Goal: Transaction & Acquisition: Obtain resource

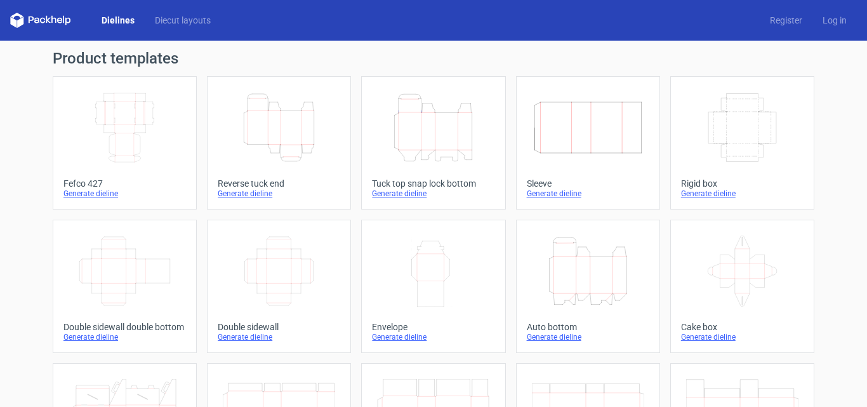
click at [268, 109] on icon "Height Depth Width" at bounding box center [279, 127] width 112 height 71
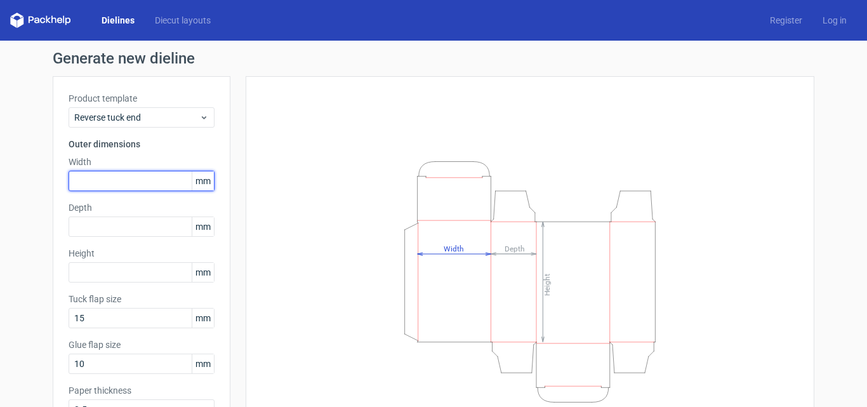
click at [130, 179] on input "text" at bounding box center [142, 181] width 146 height 20
type input "75"
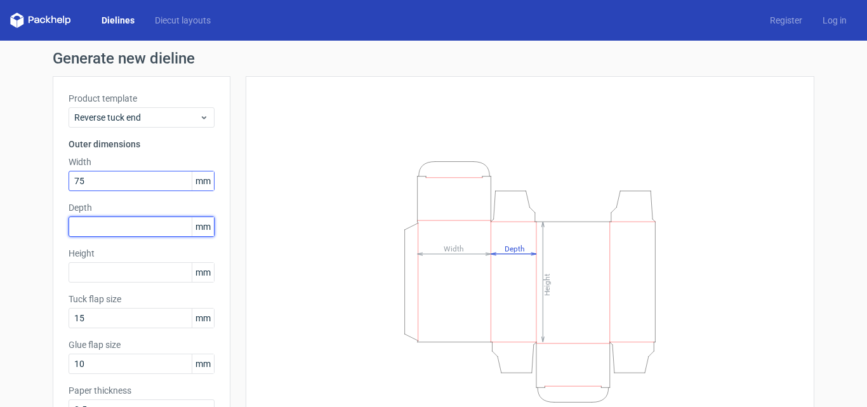
type input "1"
type input "25"
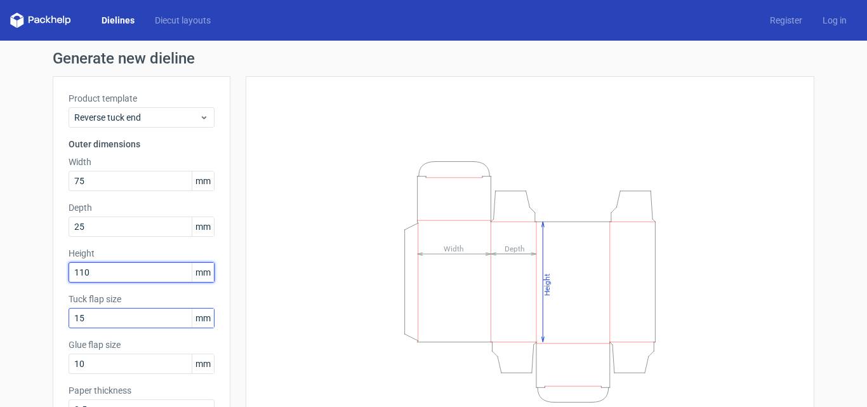
type input "110"
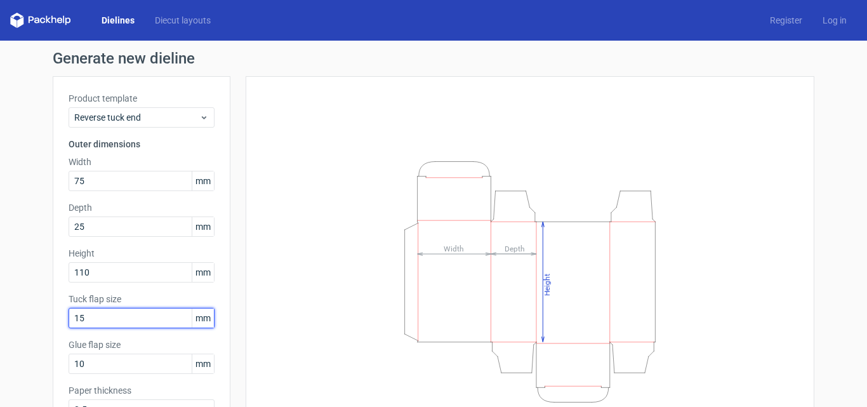
click at [161, 320] on input "15" at bounding box center [142, 318] width 146 height 20
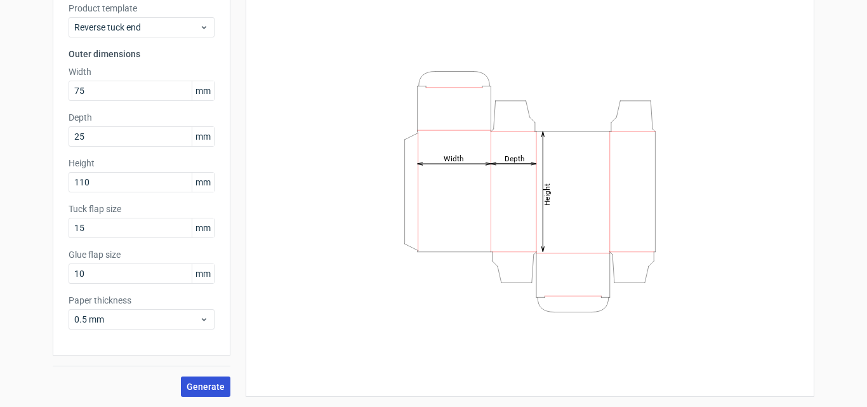
click at [220, 386] on button "Generate" at bounding box center [205, 386] width 49 height 20
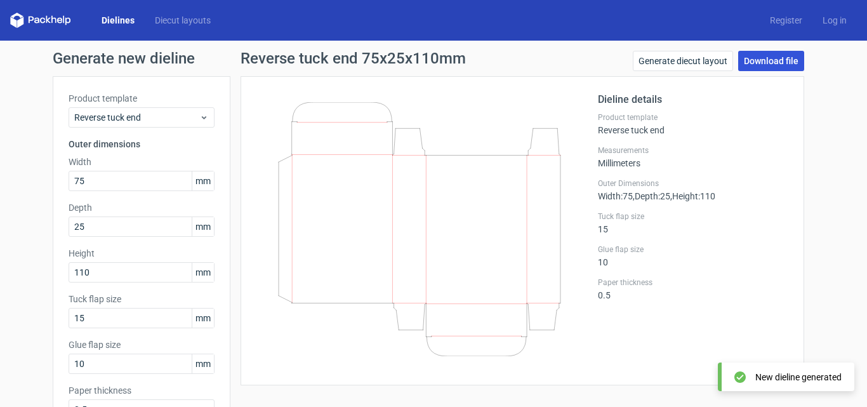
click at [765, 62] on link "Download file" at bounding box center [771, 61] width 66 height 20
